Goal: Task Accomplishment & Management: Use online tool/utility

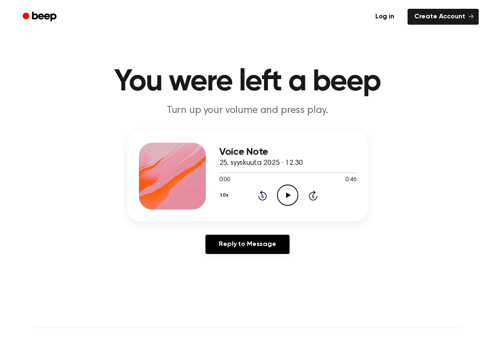
click at [288, 193] on icon "Play Audio" at bounding box center [287, 194] width 21 height 21
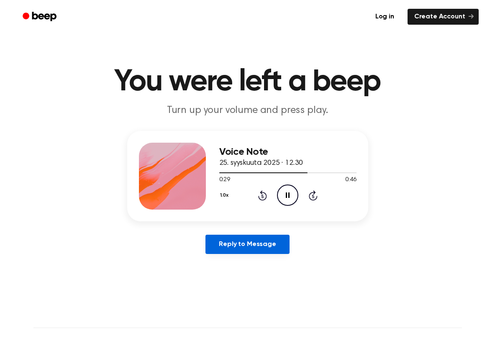
click at [258, 243] on link "Reply to Message" at bounding box center [247, 244] width 84 height 19
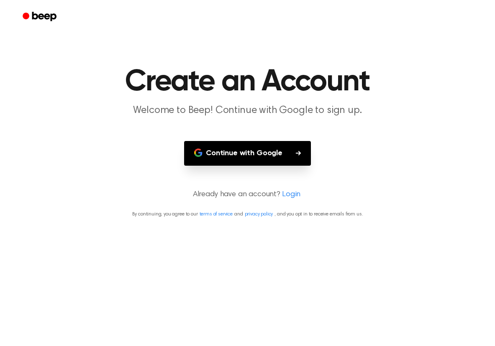
click at [244, 153] on button "Continue with Google" at bounding box center [247, 153] width 127 height 25
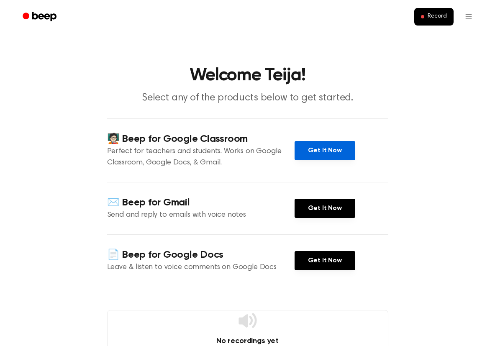
click at [312, 150] on link "Get It Now" at bounding box center [324, 150] width 61 height 19
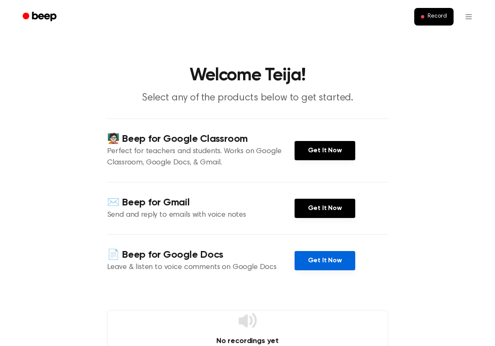
click at [322, 258] on link "Get It Now" at bounding box center [324, 260] width 61 height 19
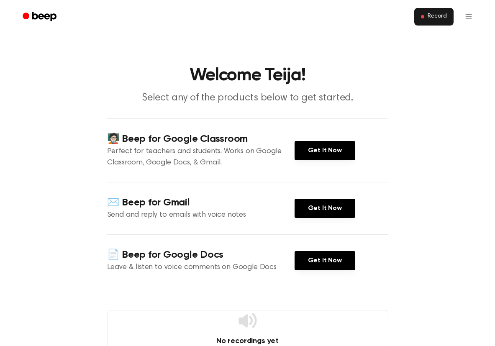
click at [441, 18] on span "Record" at bounding box center [436, 17] width 19 height 8
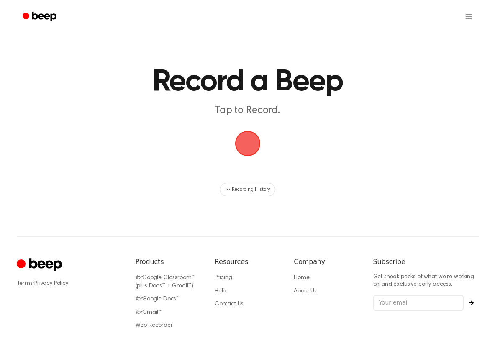
click at [251, 143] on span "button" at bounding box center [247, 143] width 45 height 45
click at [244, 146] on span "button" at bounding box center [247, 143] width 47 height 47
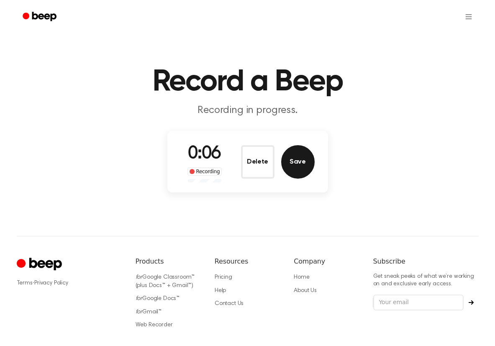
click at [302, 155] on button "Save" at bounding box center [297, 161] width 33 height 33
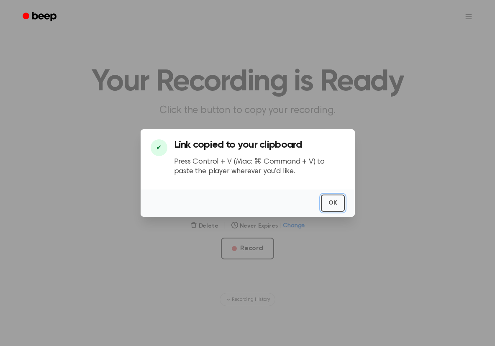
click at [336, 199] on button "OK" at bounding box center [333, 202] width 24 height 17
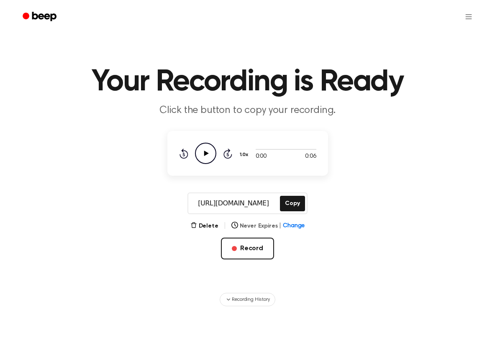
click at [263, 225] on button "Never Expires | Change" at bounding box center [268, 226] width 74 height 9
click at [242, 261] on button "Never" at bounding box center [268, 264] width 73 height 15
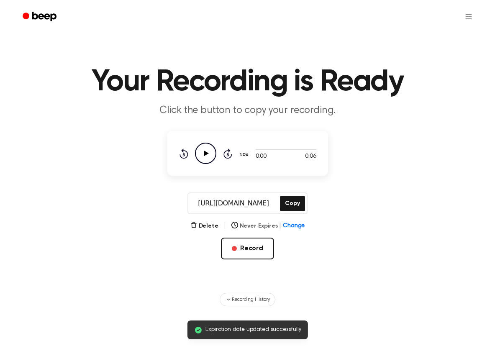
click at [247, 226] on button "Never Expires | Change" at bounding box center [268, 226] width 74 height 9
click at [260, 278] on button "[DATE]" at bounding box center [268, 279] width 73 height 15
click at [336, 258] on main "Expiration date updated successfully Your Recording is Ready Click the button t…" at bounding box center [247, 153] width 495 height 306
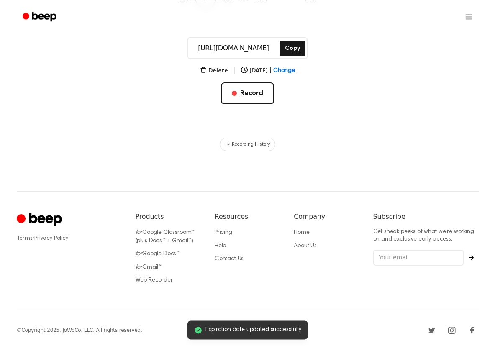
scroll to position [156, 0]
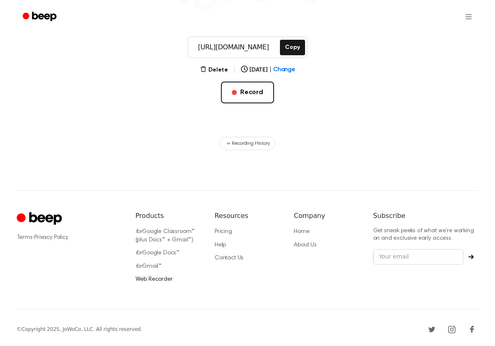
click at [161, 279] on link "Web Recorder" at bounding box center [154, 279] width 37 height 6
click at [160, 276] on link "Web Recorder" at bounding box center [154, 279] width 37 height 6
click at [223, 232] on link "Pricing" at bounding box center [224, 232] width 18 height 6
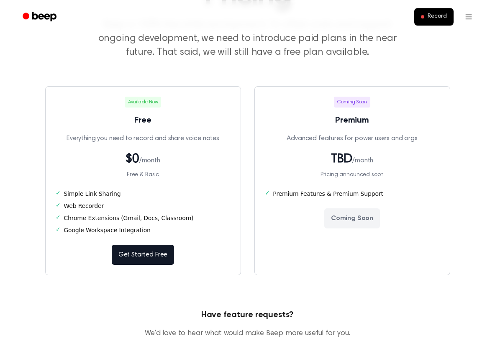
scroll to position [85, 0]
